Goal: Task Accomplishment & Management: Manage account settings

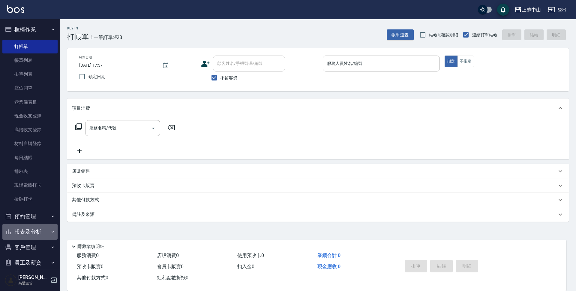
click at [39, 235] on button "報表及分析" at bounding box center [29, 232] width 55 height 16
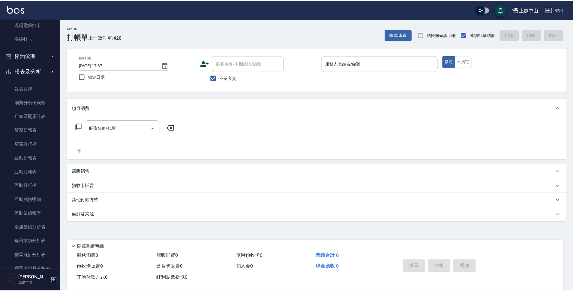
scroll to position [194, 0]
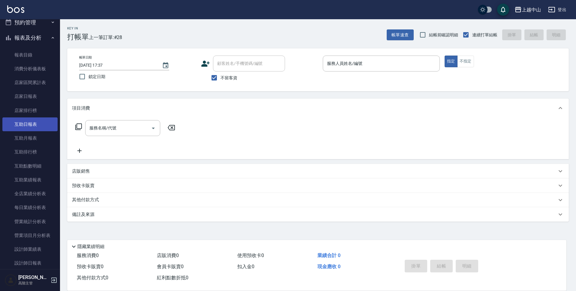
click at [49, 129] on link "互助日報表" at bounding box center [29, 124] width 55 height 14
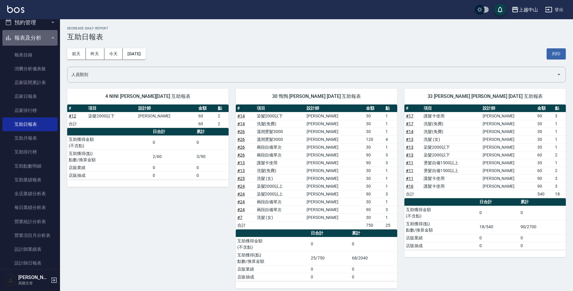
click at [30, 42] on button "報表及分析" at bounding box center [29, 38] width 55 height 16
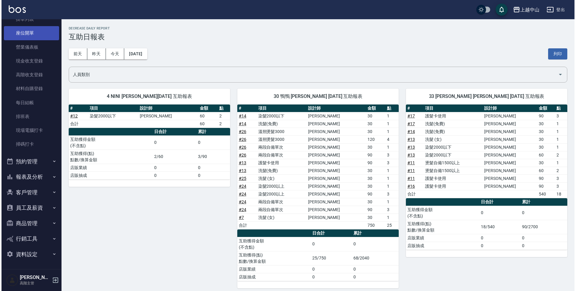
scroll to position [55, 0]
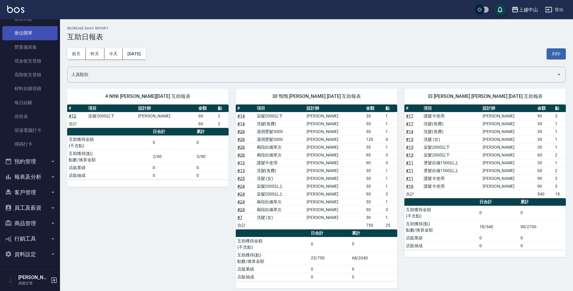
click at [37, 26] on link "座位開單" at bounding box center [29, 33] width 55 height 14
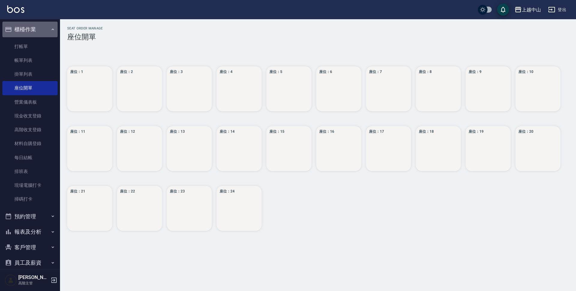
click at [33, 29] on button "櫃檯作業" at bounding box center [29, 30] width 55 height 16
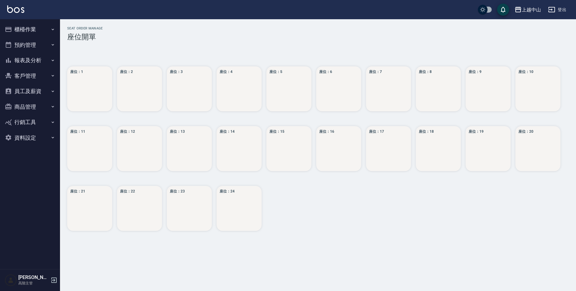
click at [36, 24] on button "櫃檯作業" at bounding box center [29, 30] width 55 height 16
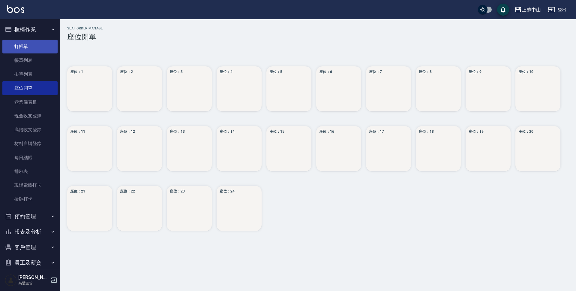
click at [28, 44] on link "打帳單" at bounding box center [29, 47] width 55 height 14
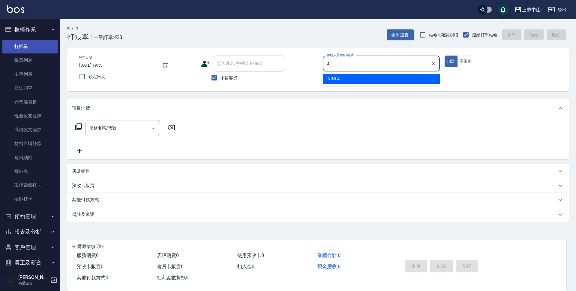
type input "NINI-4"
type button "true"
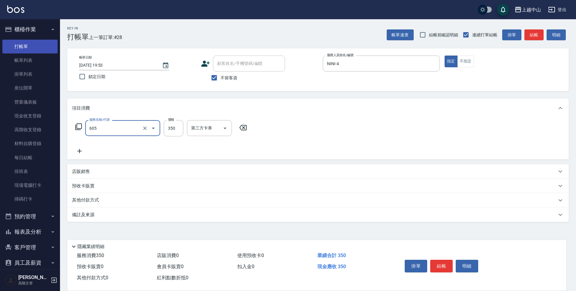
type input "洗髮 (女)(605)"
type input "500"
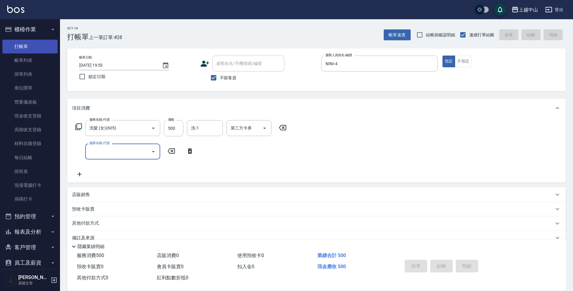
type input "[DATE] 19:54"
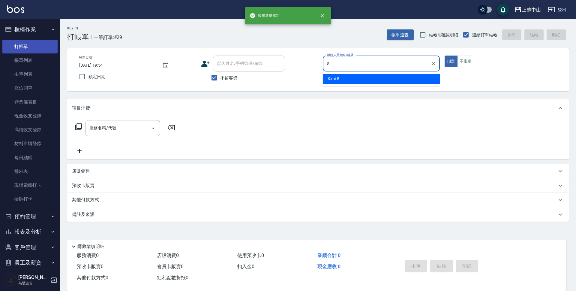
type input "Kimi-5"
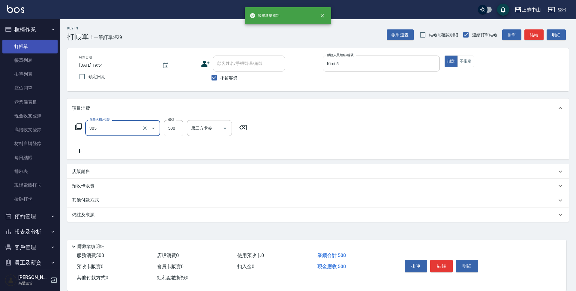
type input "剪髮(305)"
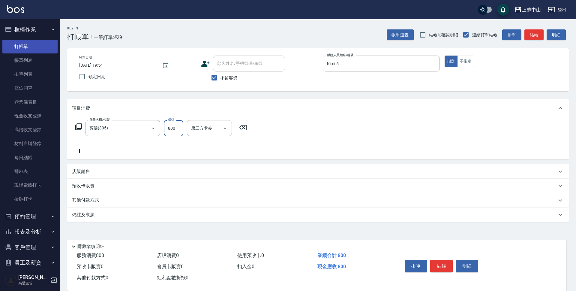
type input "800"
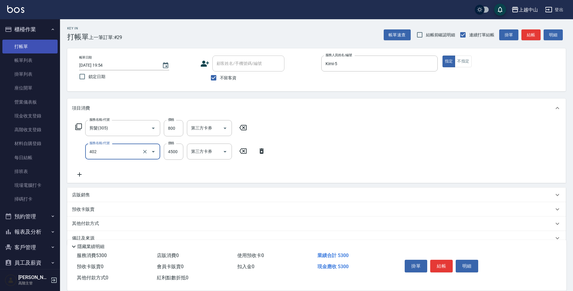
type input "2段式結構自備卡(402)"
type input "3000"
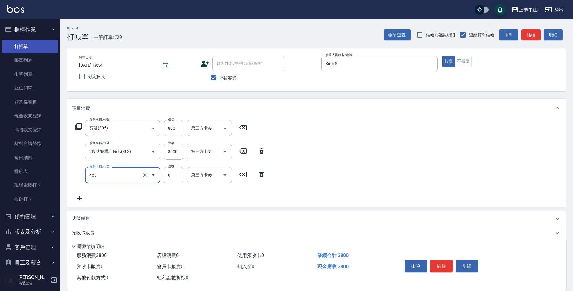
type input "護髮卡使用(463)"
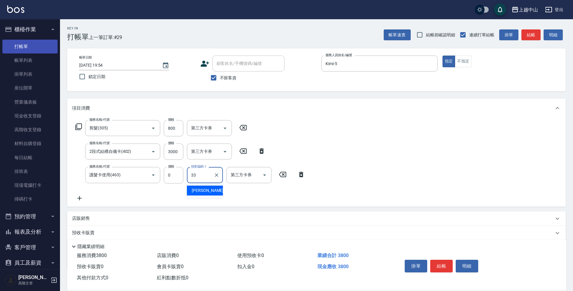
type input "[PERSON_NAME]-33"
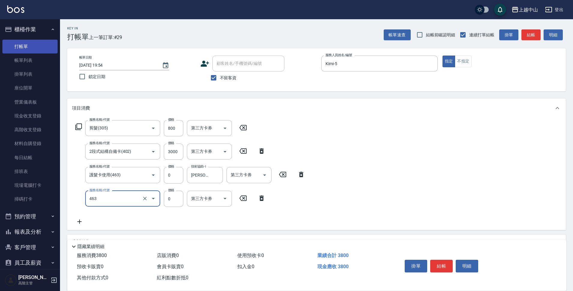
type input "護髮卡使用(463)"
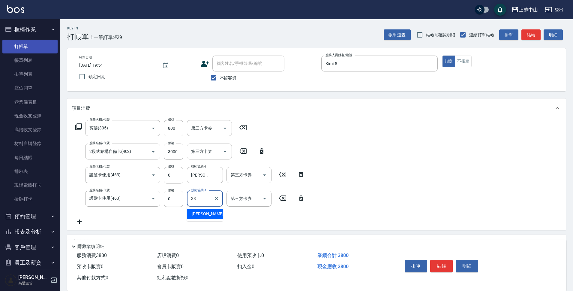
type input "[PERSON_NAME]-33"
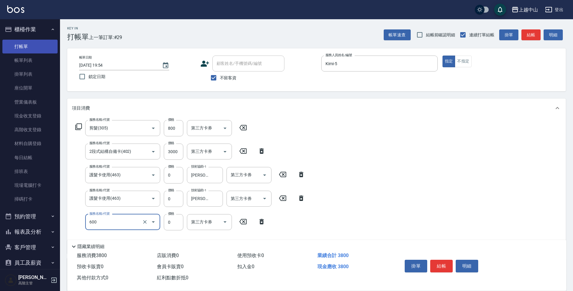
type input "洗髮(免費)(600)"
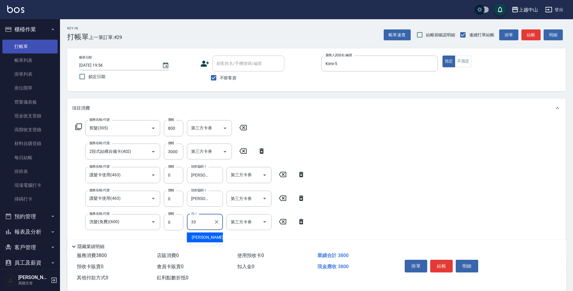
type input "[PERSON_NAME]-33"
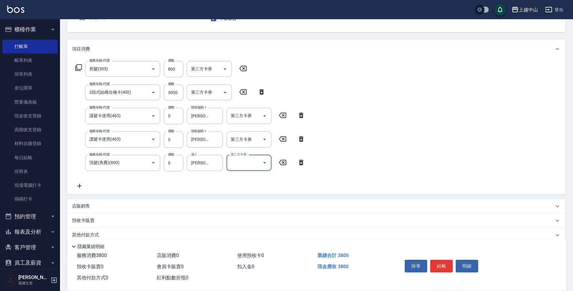
scroll to position [60, 0]
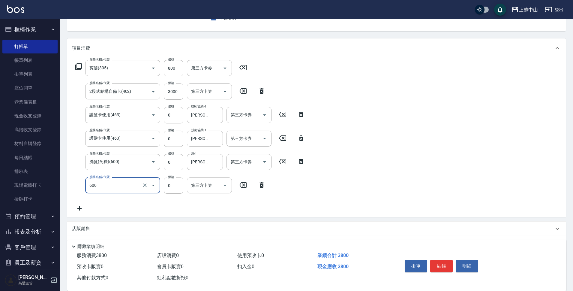
type input "洗髮(免費)(600)"
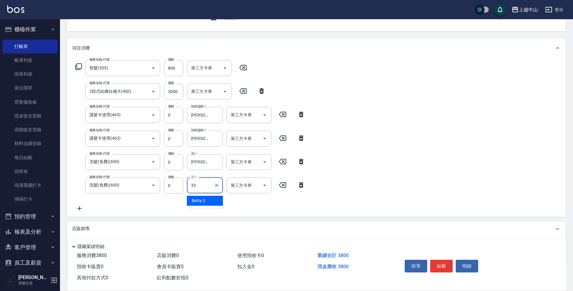
type input "[PERSON_NAME]-33"
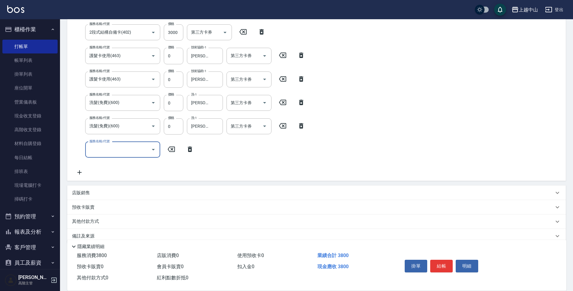
scroll to position [120, 0]
click at [100, 192] on div "店販銷售" at bounding box center [313, 192] width 482 height 6
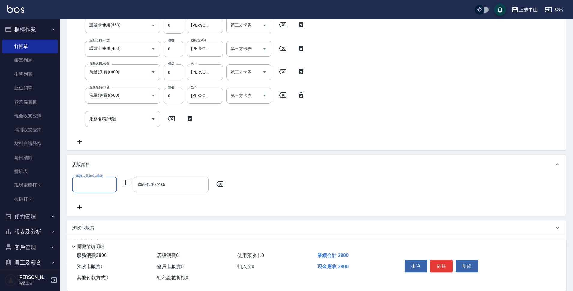
scroll to position [150, 0]
type input "Kimi-5"
click at [125, 183] on icon at bounding box center [127, 182] width 7 height 7
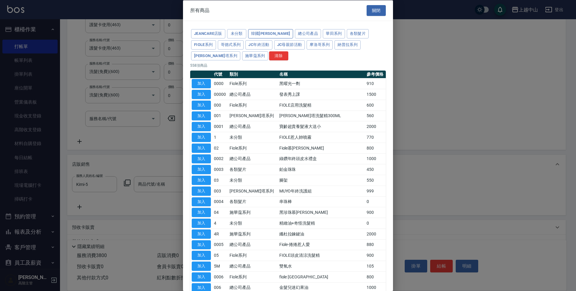
click at [269, 32] on button "韓國[PERSON_NAME]" at bounding box center [270, 33] width 45 height 9
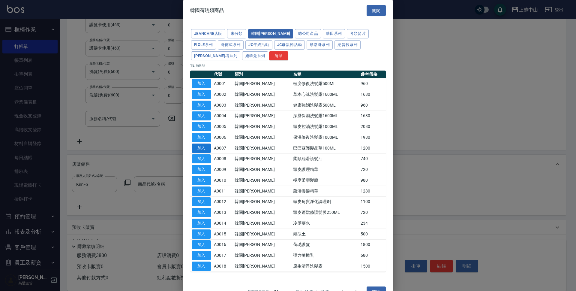
click at [203, 148] on button "加入" at bounding box center [201, 147] width 19 height 9
type input "巴巴蘇護髮晶華100ML"
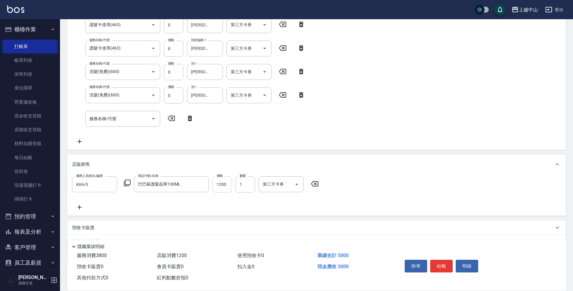
click at [222, 187] on input "1200" at bounding box center [222, 184] width 20 height 16
type input "1020"
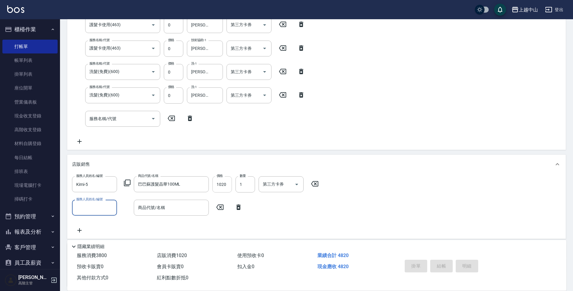
type input "[DATE] 19:55"
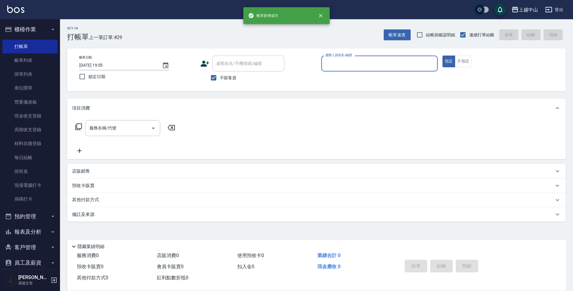
scroll to position [0, 0]
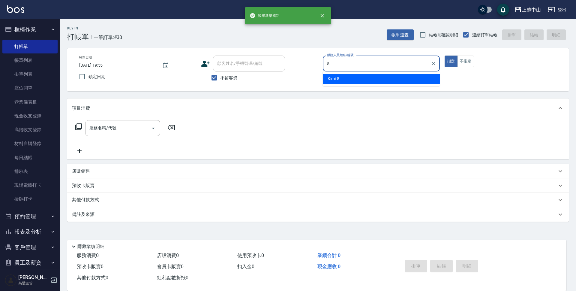
type input "Kimi-5"
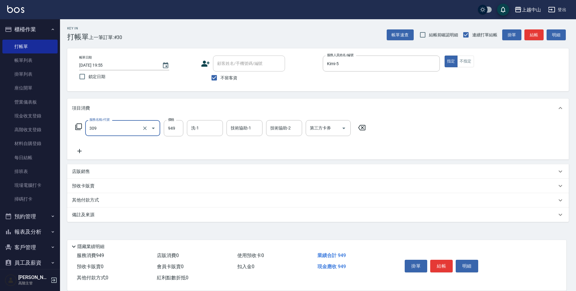
type input "森精萃舒壓調理髮浴(309)"
type input "1050"
type input "[PERSON_NAME]-33"
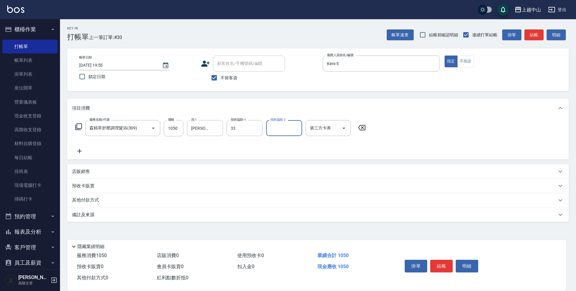
type input "[PERSON_NAME]-33"
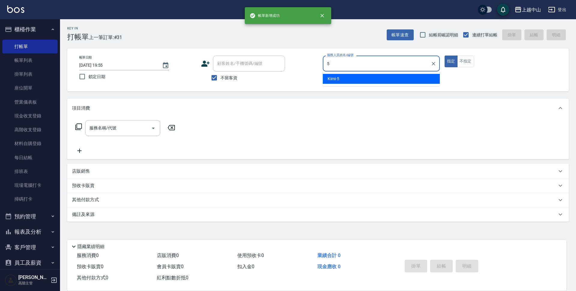
type input "Kimi-5"
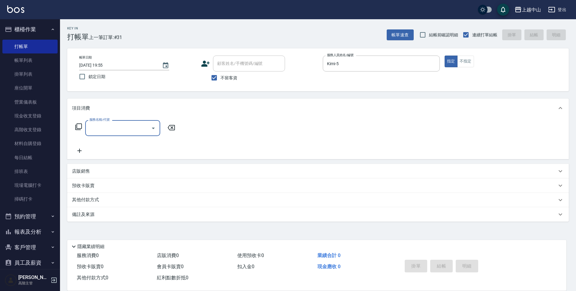
type input "3"
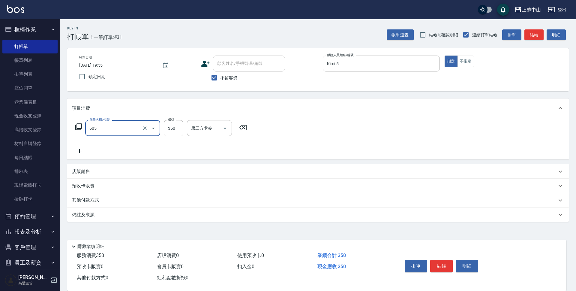
type input "洗髮 (女)(605)"
type input "400"
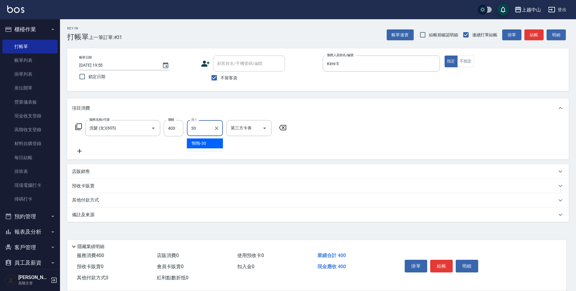
type input "鴨鴨-30"
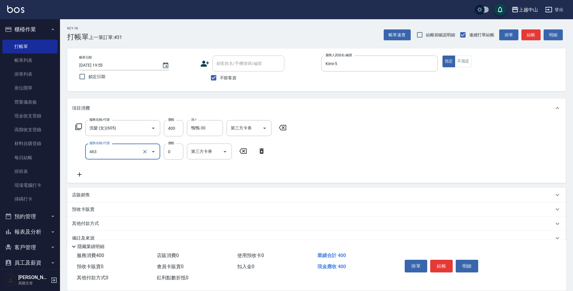
type input "護髮卡使用(463)"
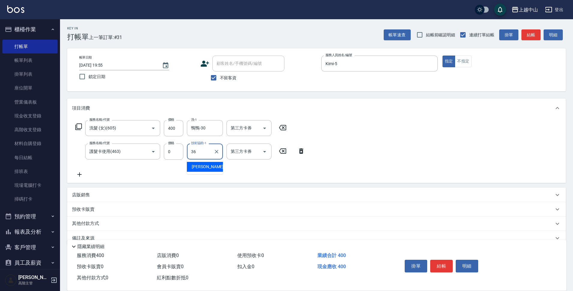
type input "薇慈-36"
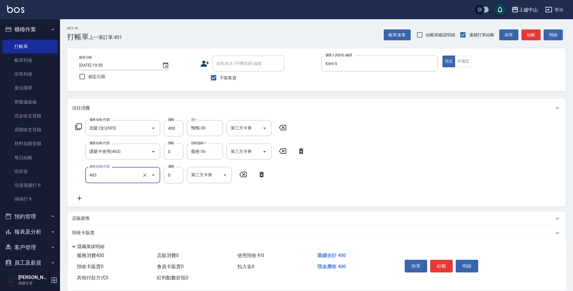
type input "護髮卡使用(463)"
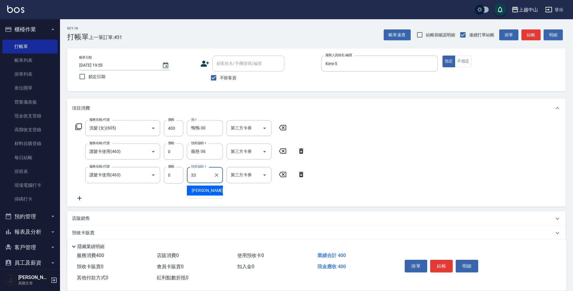
type input "[PERSON_NAME]-33"
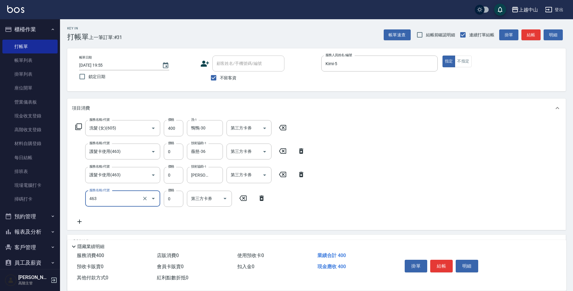
type input "護髮卡使用(463)"
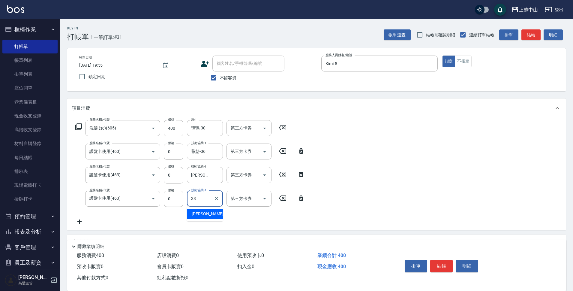
type input "[PERSON_NAME]-33"
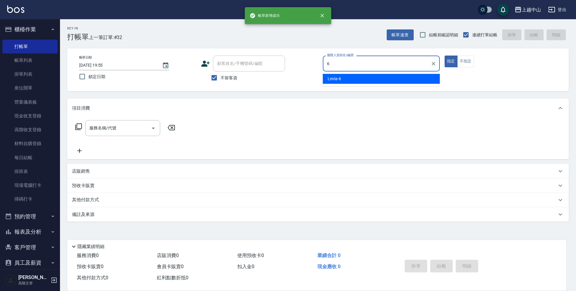
type input "Levia-6"
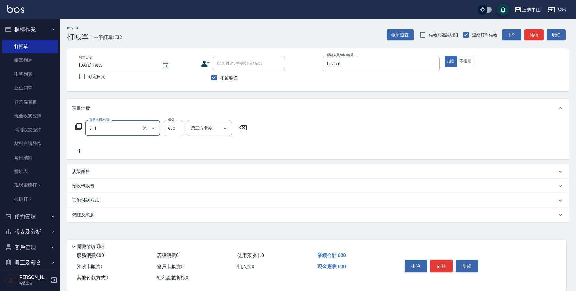
type input "洗+剪(811)"
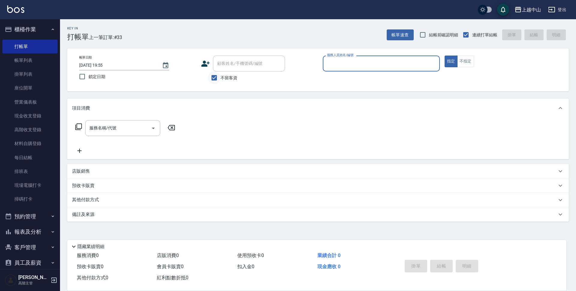
click at [215, 77] on input "不留客資" at bounding box center [214, 77] width 13 height 13
checkbox input "false"
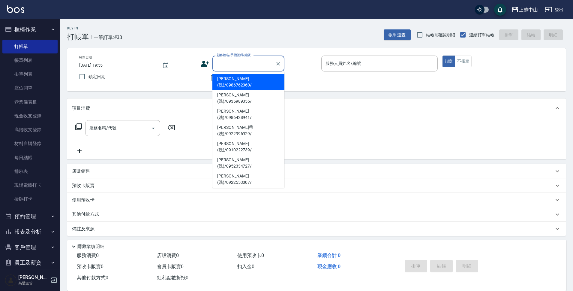
click at [223, 68] on input "顧客姓名/手機號碼/編號" at bounding box center [244, 63] width 58 height 11
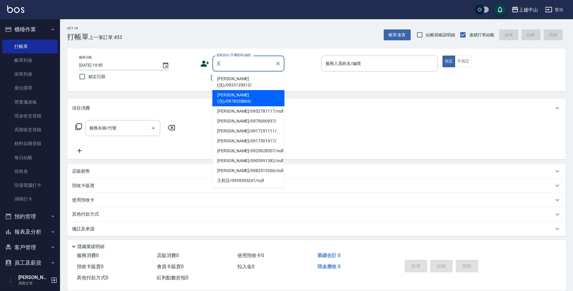
click at [232, 90] on li "[PERSON_NAME](洗)/0978530869/" at bounding box center [248, 98] width 72 height 16
type input "[PERSON_NAME](洗)/0978530869/"
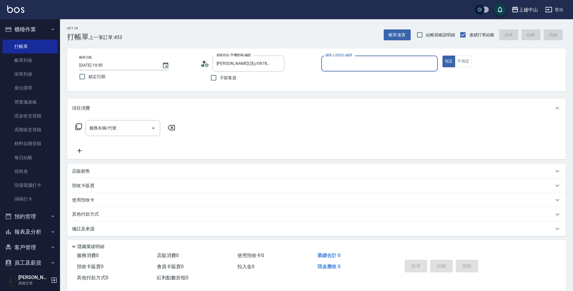
type input "Levia-6"
click at [443, 56] on button "指定" at bounding box center [449, 62] width 13 height 12
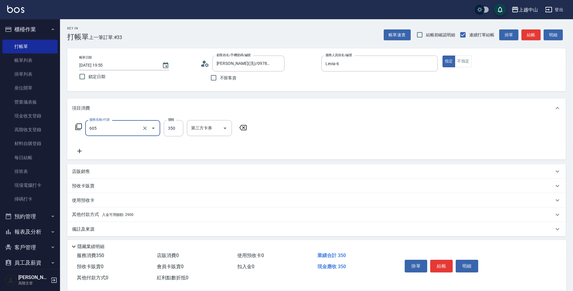
type input "洗髮 (女)(605)"
type input "450"
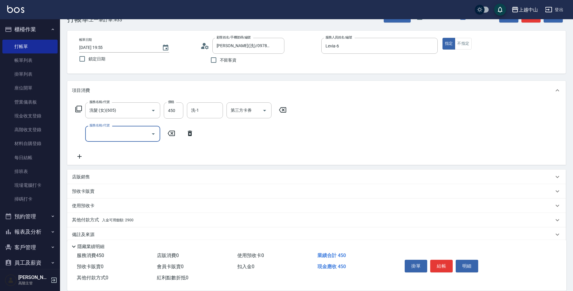
scroll to position [26, 0]
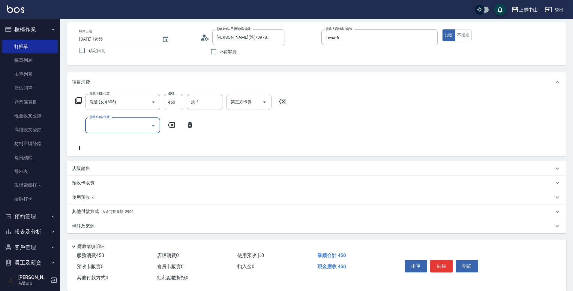
click at [145, 212] on div "其他付款方式 入金可用餘額: 2900" at bounding box center [313, 211] width 482 height 7
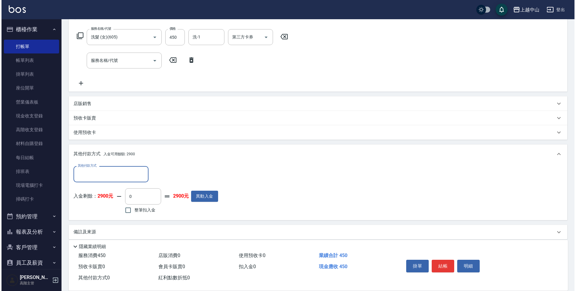
scroll to position [96, 0]
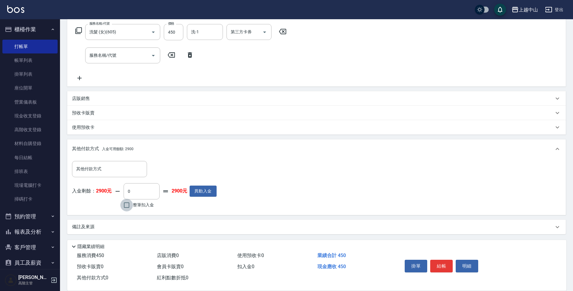
click at [128, 209] on input "整筆扣入金" at bounding box center [126, 205] width 13 height 13
checkbox input "true"
type input "450"
click at [467, 265] on button "明細" at bounding box center [467, 266] width 23 height 13
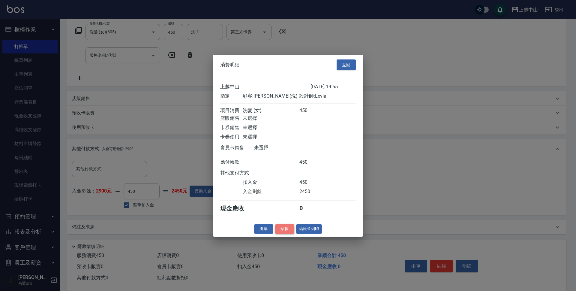
click at [280, 232] on button "結帳" at bounding box center [284, 228] width 19 height 9
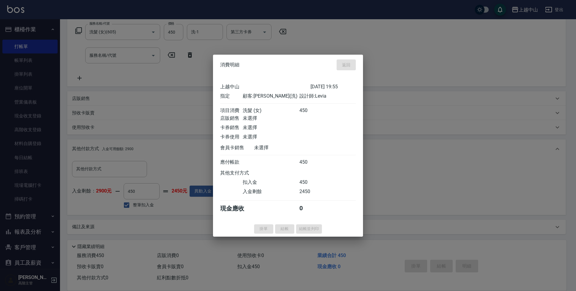
type input "[DATE] 19:56"
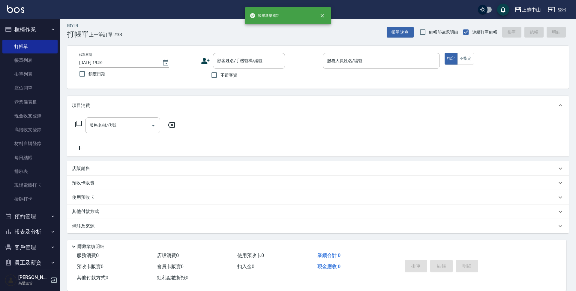
scroll to position [0, 0]
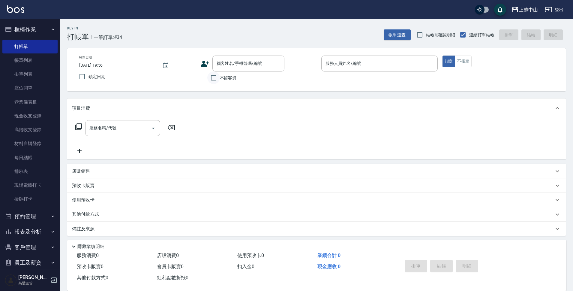
click at [213, 76] on input "不留客資" at bounding box center [213, 77] width 13 height 13
checkbox input "true"
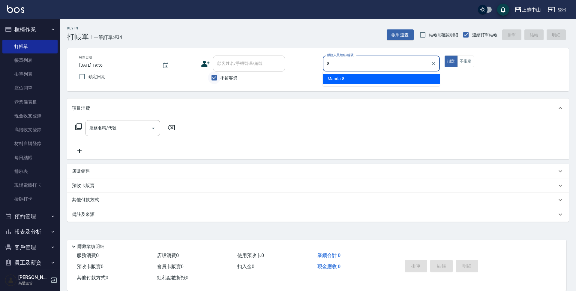
type input "Manda-8"
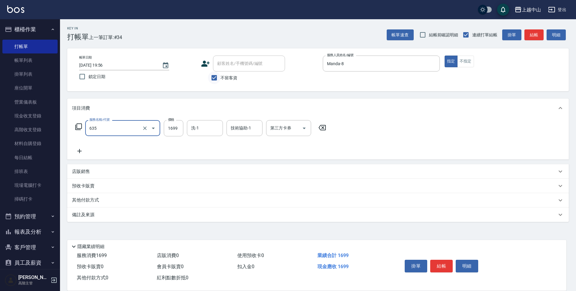
type input "兩段自備單次(635)"
type input "1800"
type input "[PERSON_NAME]-39"
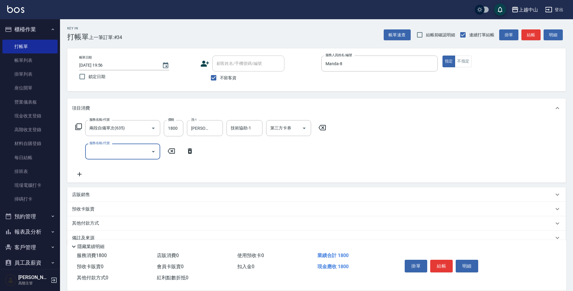
click at [321, 127] on icon at bounding box center [322, 127] width 15 height 7
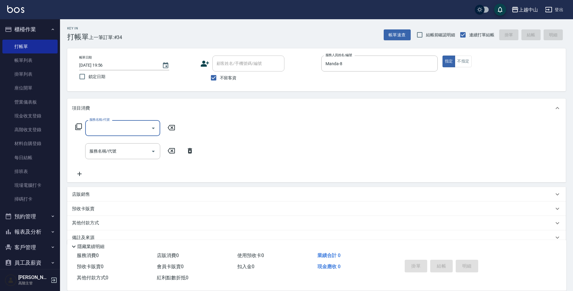
click at [192, 150] on icon at bounding box center [189, 150] width 15 height 7
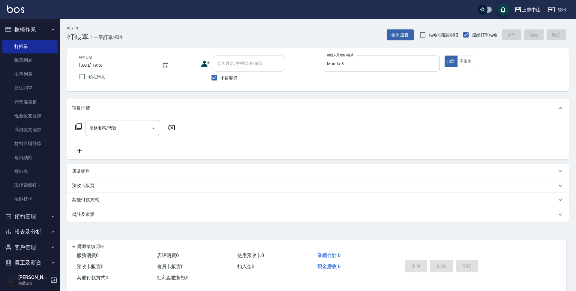
click at [130, 127] on input "服務名稱/代號" at bounding box center [118, 128] width 61 height 11
type input "染髮2000以下(503)"
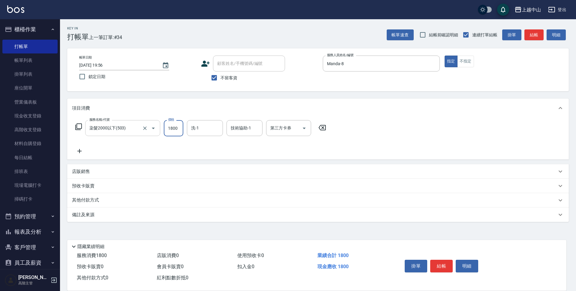
type input "1800"
type input "[PERSON_NAME]-39"
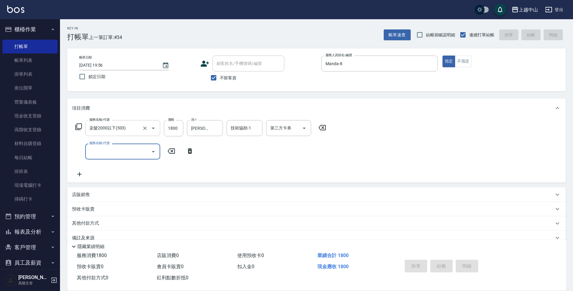
type input "[DATE] 19:57"
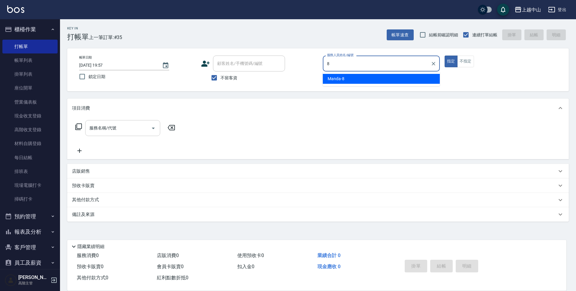
type input "Manda-8"
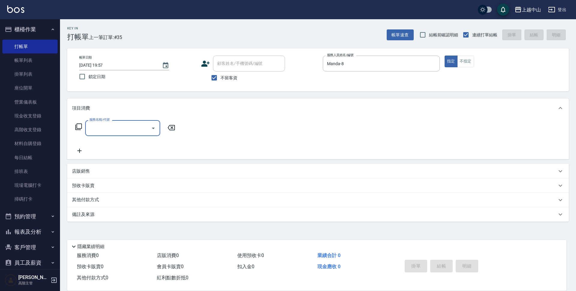
type input "8"
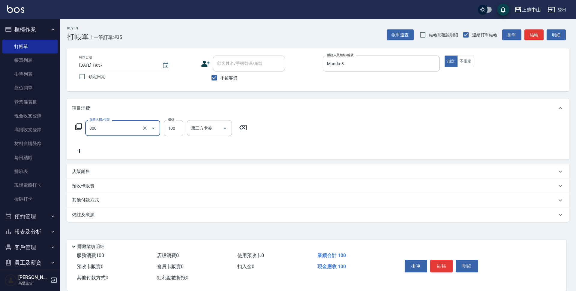
type input "梳髮(800)"
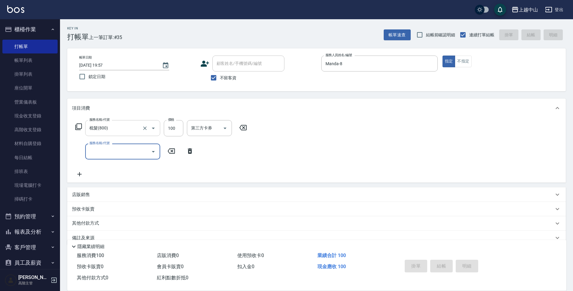
type input "[DATE] 19:58"
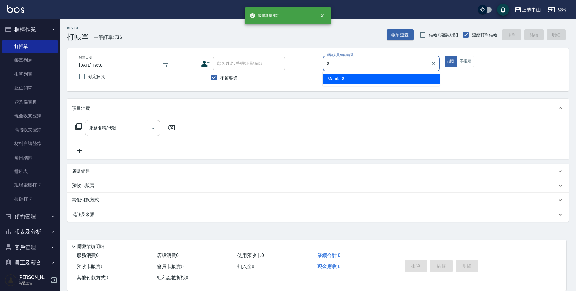
type input "Manda-8"
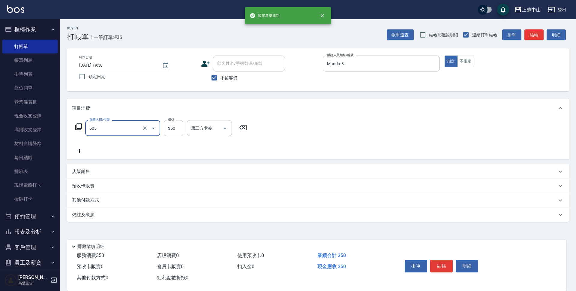
type input "洗髮 (女)(605)"
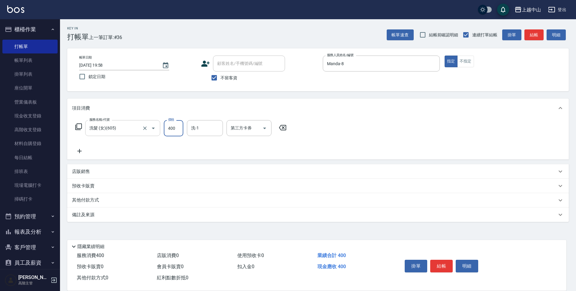
type input "400"
type input "[PERSON_NAME]-33"
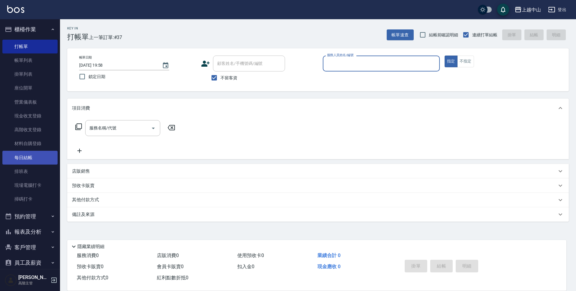
click at [26, 158] on link "每日結帳" at bounding box center [29, 158] width 55 height 14
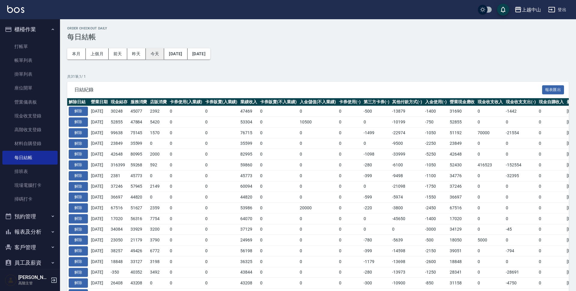
click at [153, 54] on button "今天" at bounding box center [155, 53] width 19 height 11
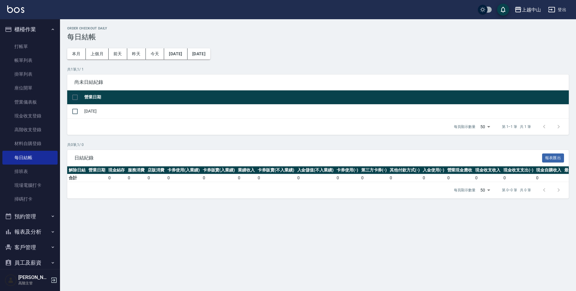
click at [75, 98] on input "checkbox" at bounding box center [75, 97] width 13 height 13
checkbox input "true"
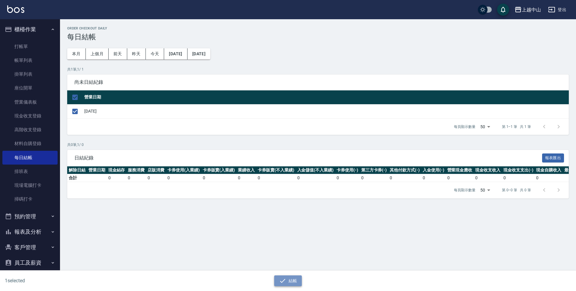
click at [295, 281] on button "結帳" at bounding box center [288, 280] width 28 height 11
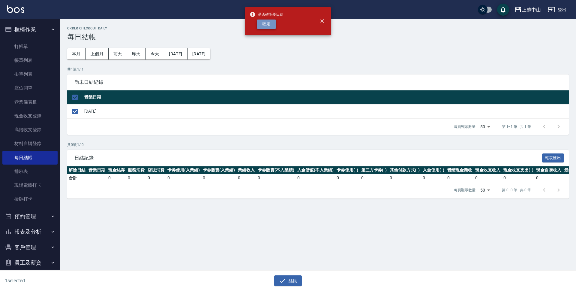
click at [267, 22] on button "確定" at bounding box center [266, 24] width 19 height 9
checkbox input "false"
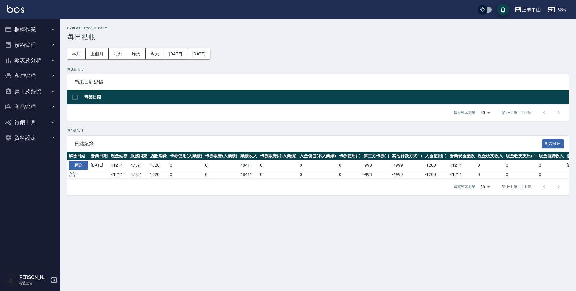
click at [38, 62] on button "報表及分析" at bounding box center [29, 61] width 55 height 16
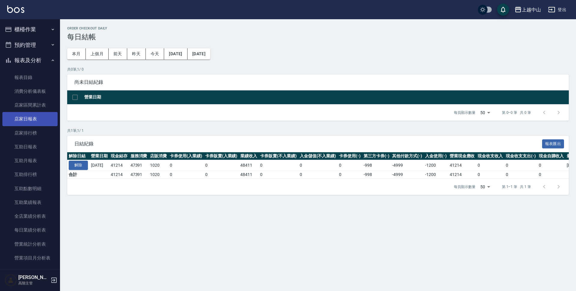
click at [34, 118] on link "店家日報表" at bounding box center [29, 119] width 55 height 14
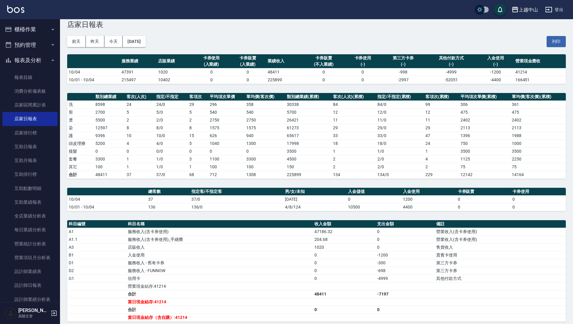
scroll to position [30, 0]
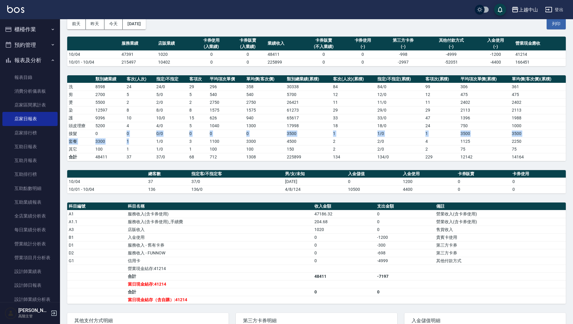
drag, startPoint x: 121, startPoint y: 134, endPoint x: 128, endPoint y: 140, distance: 9.1
click at [128, 140] on tbody "洗 8598 24 24 / 0 29 296 358 30338 84 84 / 0 99 306 361 剪 2700 5 5 / 0 5 540 540…" at bounding box center [316, 122] width 499 height 78
click at [428, 290] on td "0" at bounding box center [405, 292] width 59 height 8
click at [26, 282] on link "設計師日報表" at bounding box center [29, 285] width 55 height 14
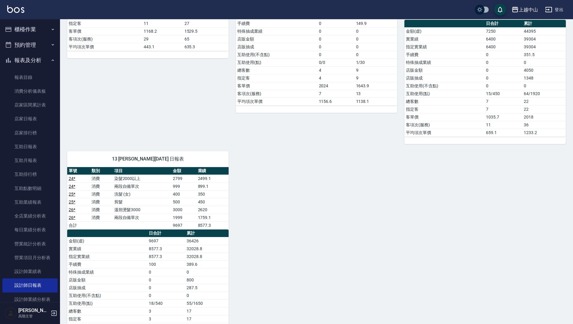
scroll to position [481, 0]
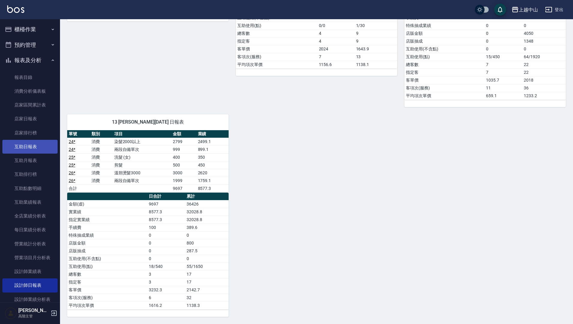
click at [35, 144] on link "互助日報表" at bounding box center [29, 147] width 55 height 14
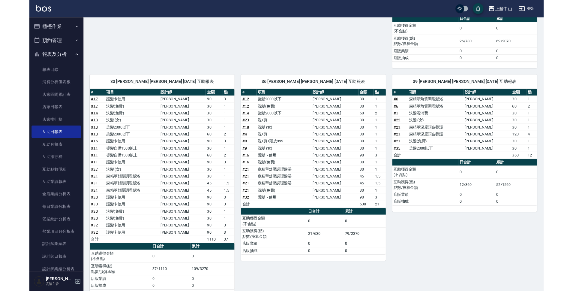
scroll to position [233, 0]
